Goal: Transaction & Acquisition: Download file/media

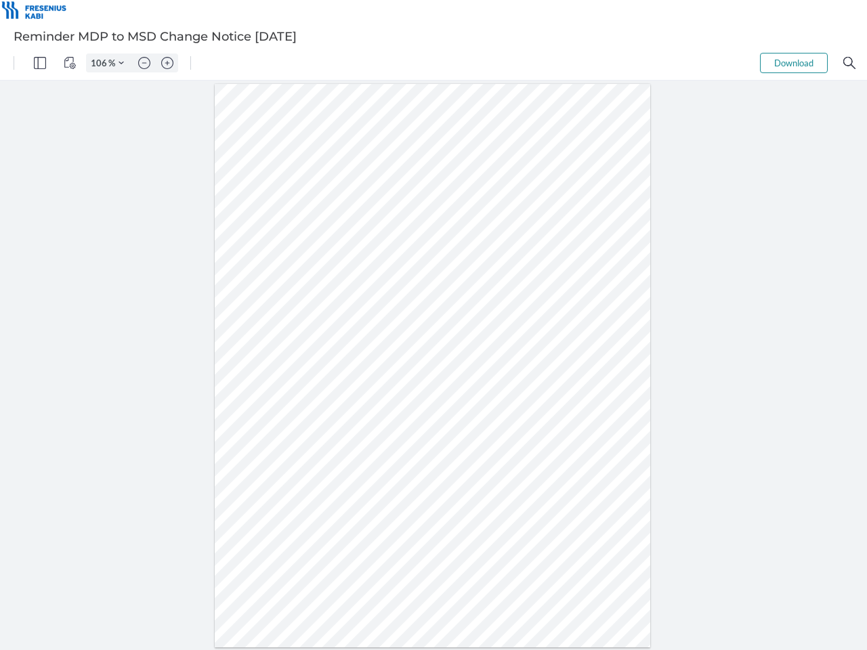
click at [40, 63] on img "Panel" at bounding box center [40, 63] width 12 height 12
click at [70, 63] on img "View Controls" at bounding box center [70, 63] width 12 height 12
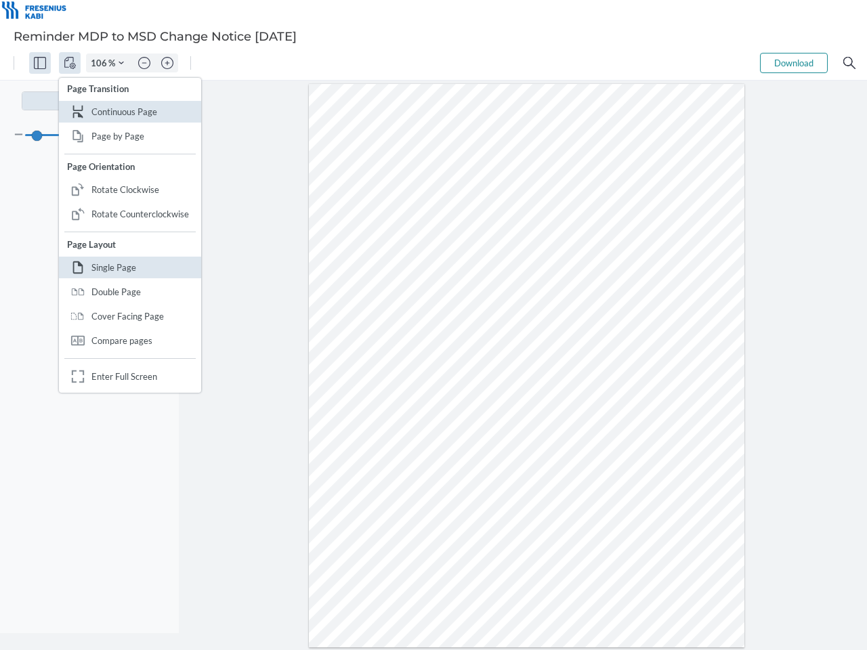
click at [101, 63] on input "106" at bounding box center [98, 63] width 22 height 12
click at [121, 63] on img "Zoom Controls" at bounding box center [121, 62] width 5 height 5
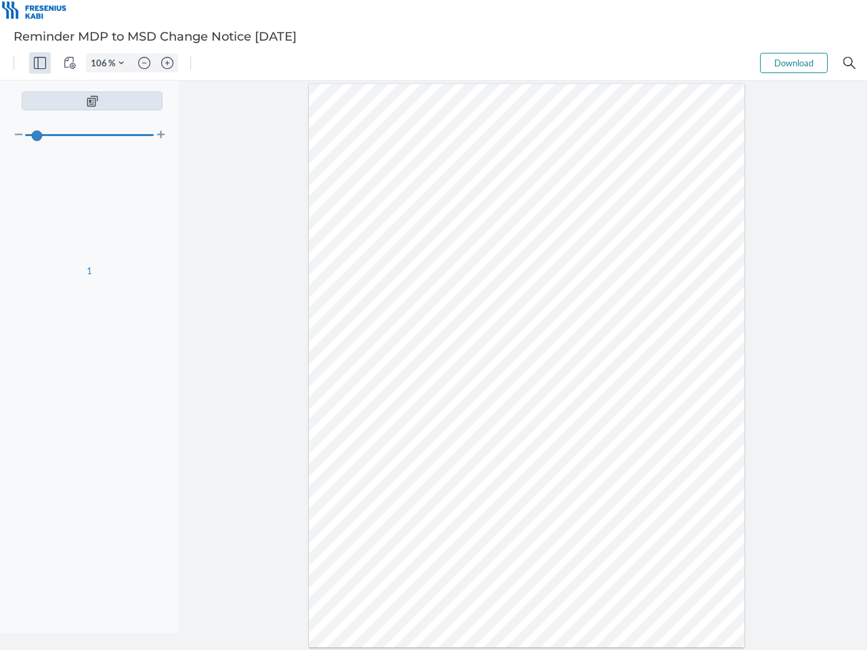
click at [144, 63] on img "Zoom out" at bounding box center [144, 63] width 12 height 12
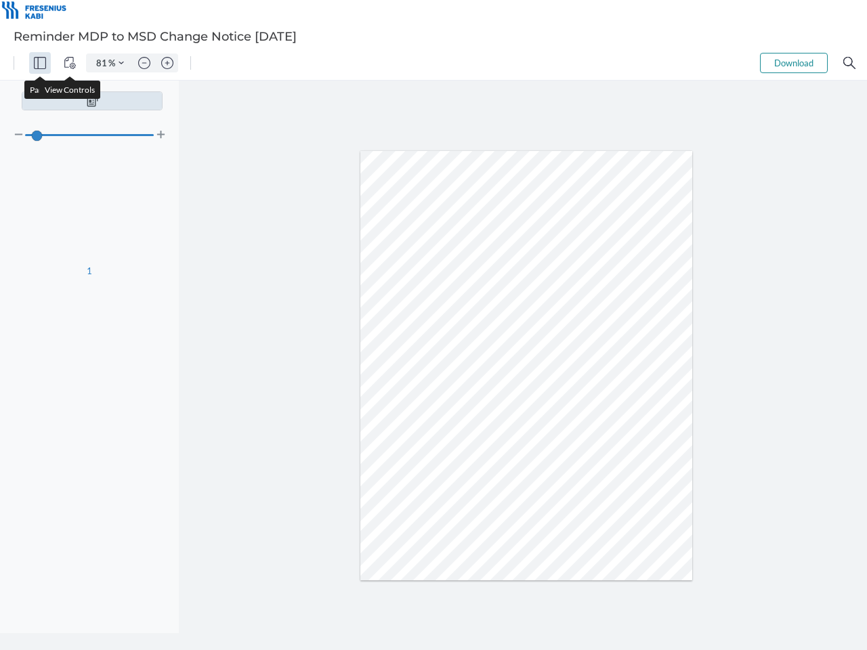
click at [167, 63] on img "Zoom in" at bounding box center [167, 63] width 12 height 12
type input "106"
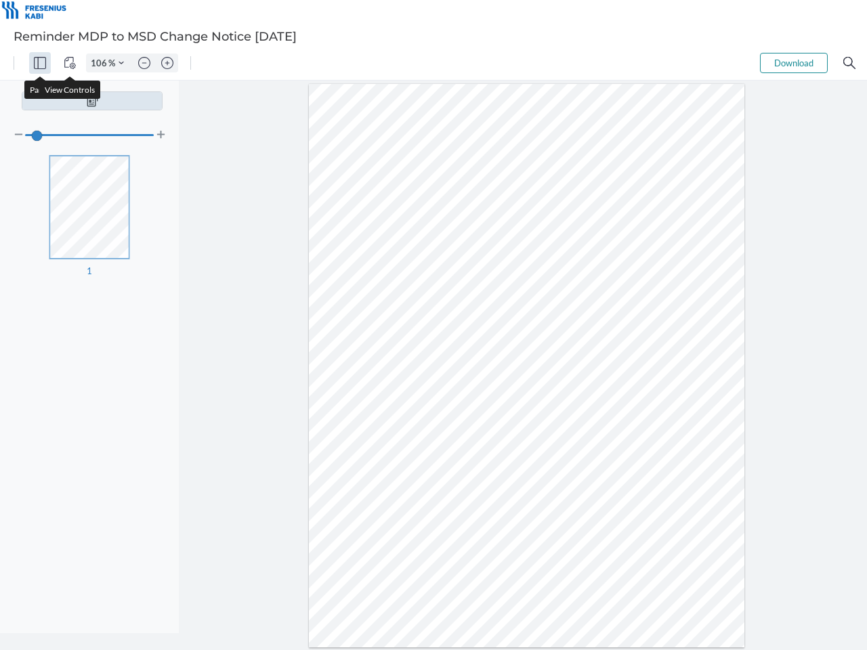
click at [794, 63] on button "Download" at bounding box center [794, 63] width 68 height 20
click at [850, 63] on img "Search" at bounding box center [849, 63] width 12 height 12
